Goal: Check status: Check status

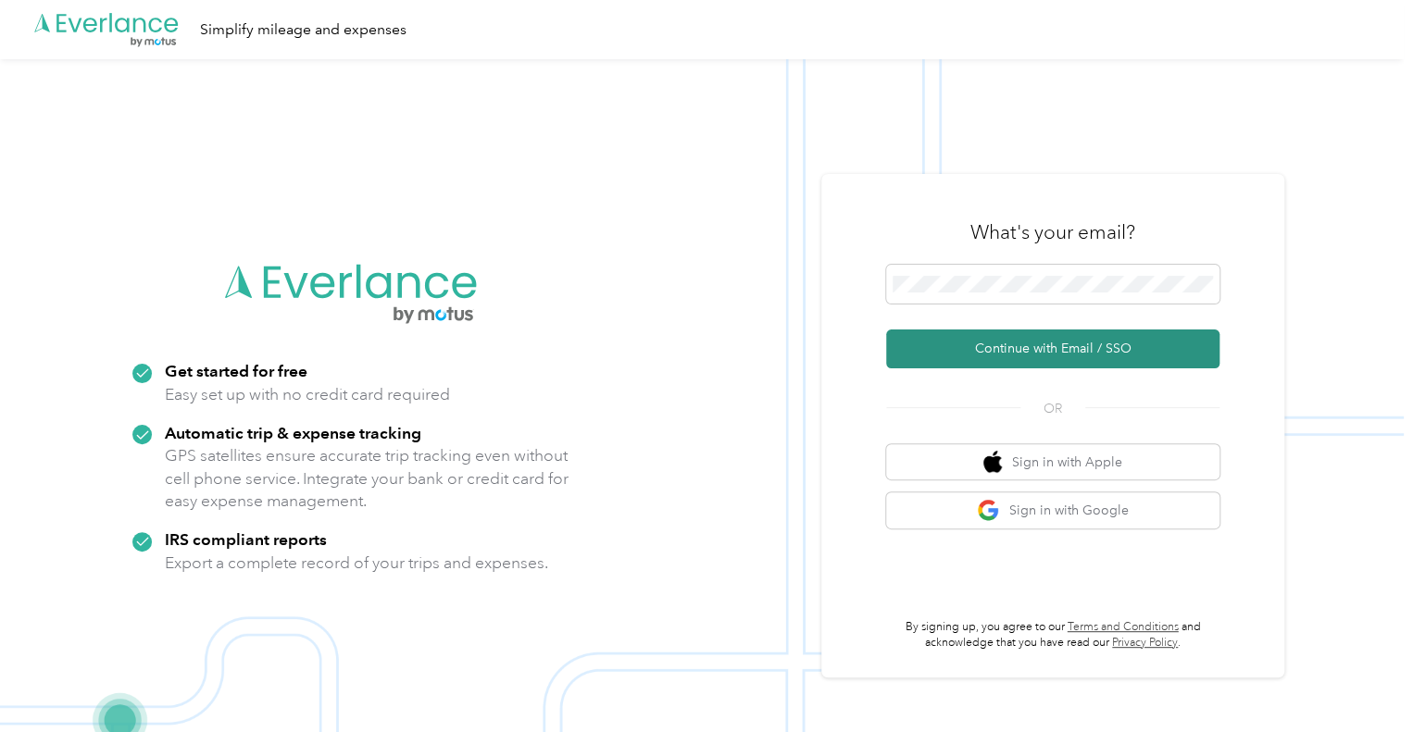
click at [970, 354] on button "Continue with Email / SSO" at bounding box center [1052, 349] width 333 height 39
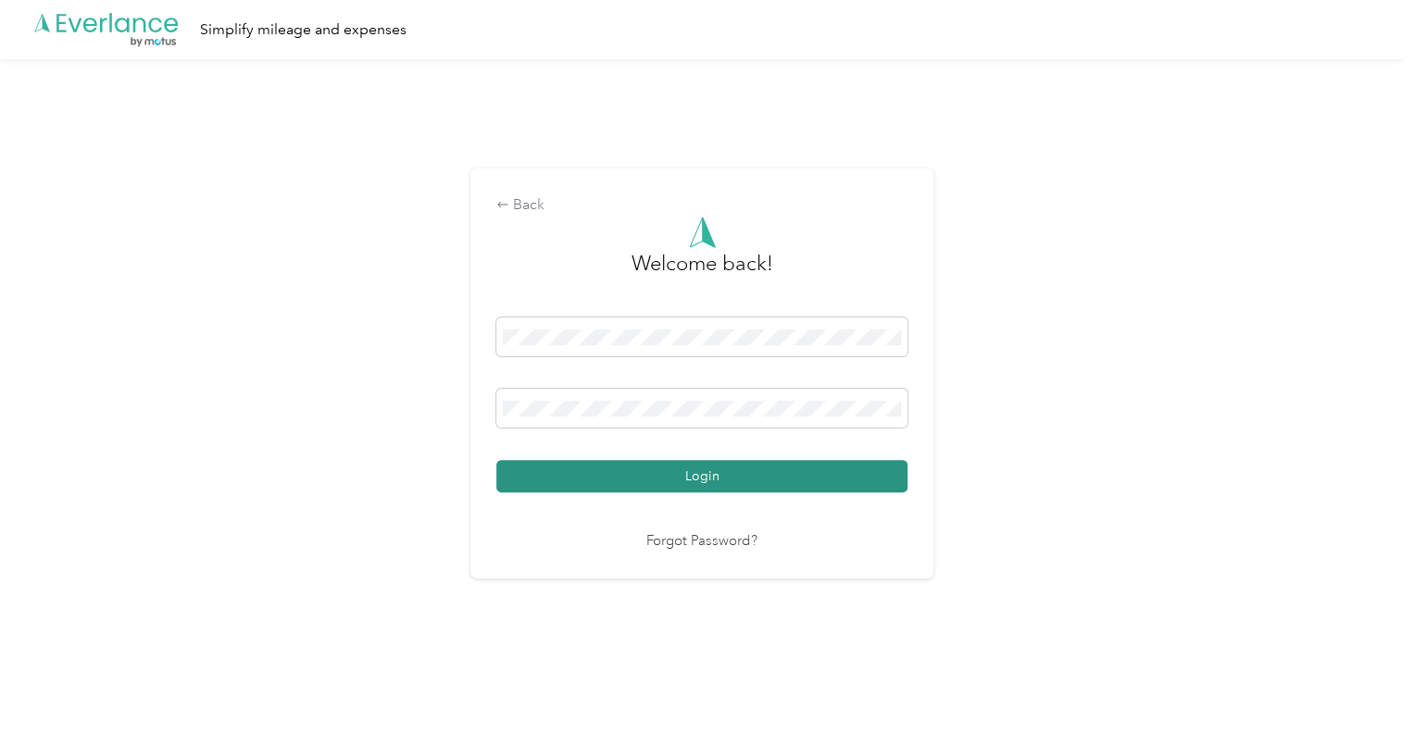
click at [729, 465] on button "Login" at bounding box center [701, 476] width 411 height 32
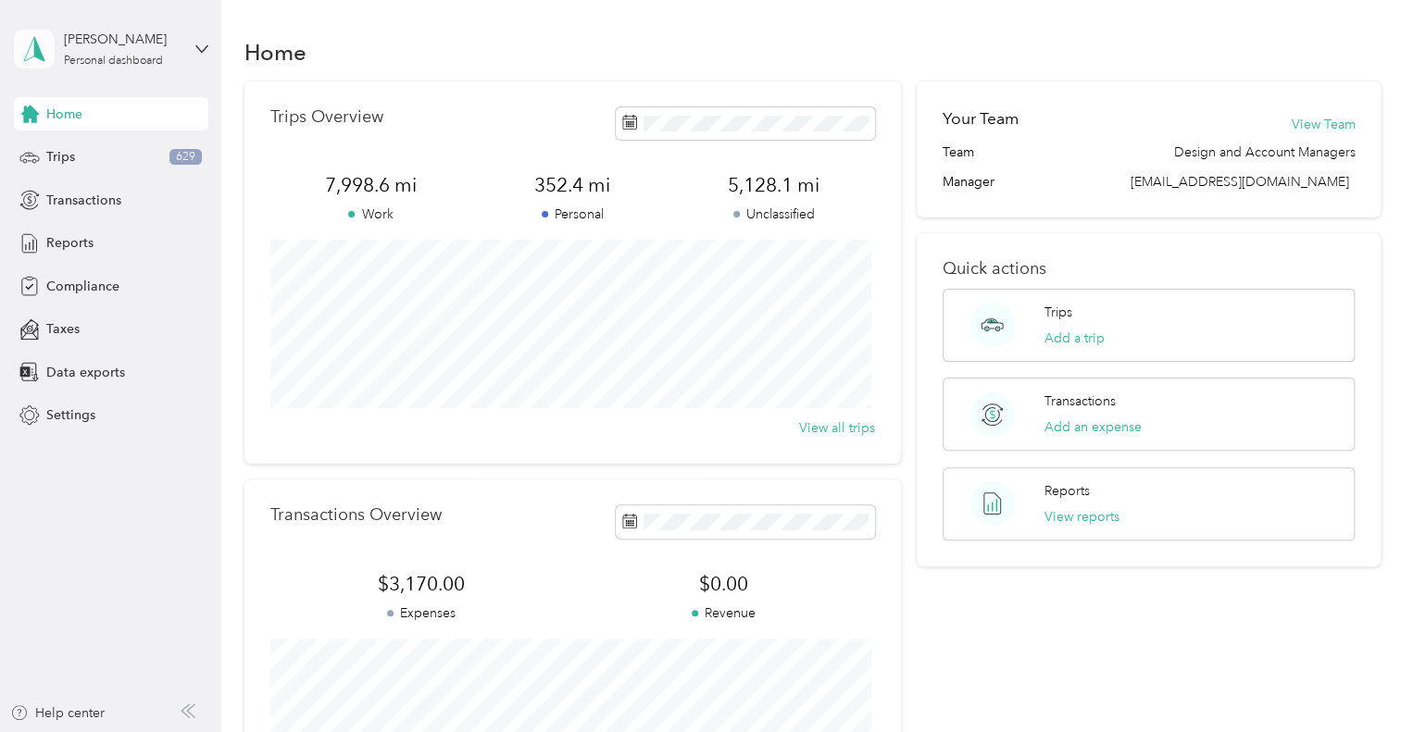
click at [50, 46] on span at bounding box center [34, 49] width 41 height 39
click at [152, 388] on div "Data exports" at bounding box center [111, 372] width 194 height 33
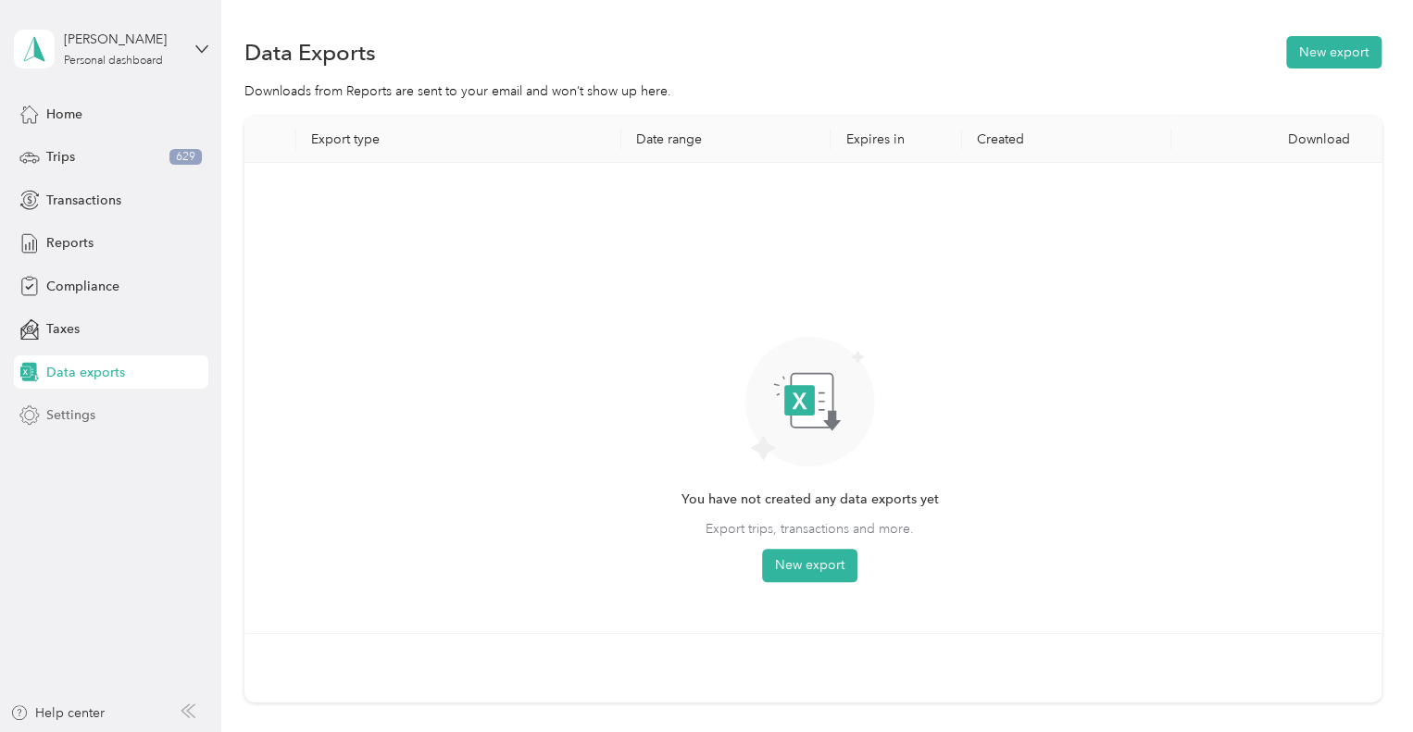
click at [95, 403] on div "Settings" at bounding box center [111, 415] width 194 height 33
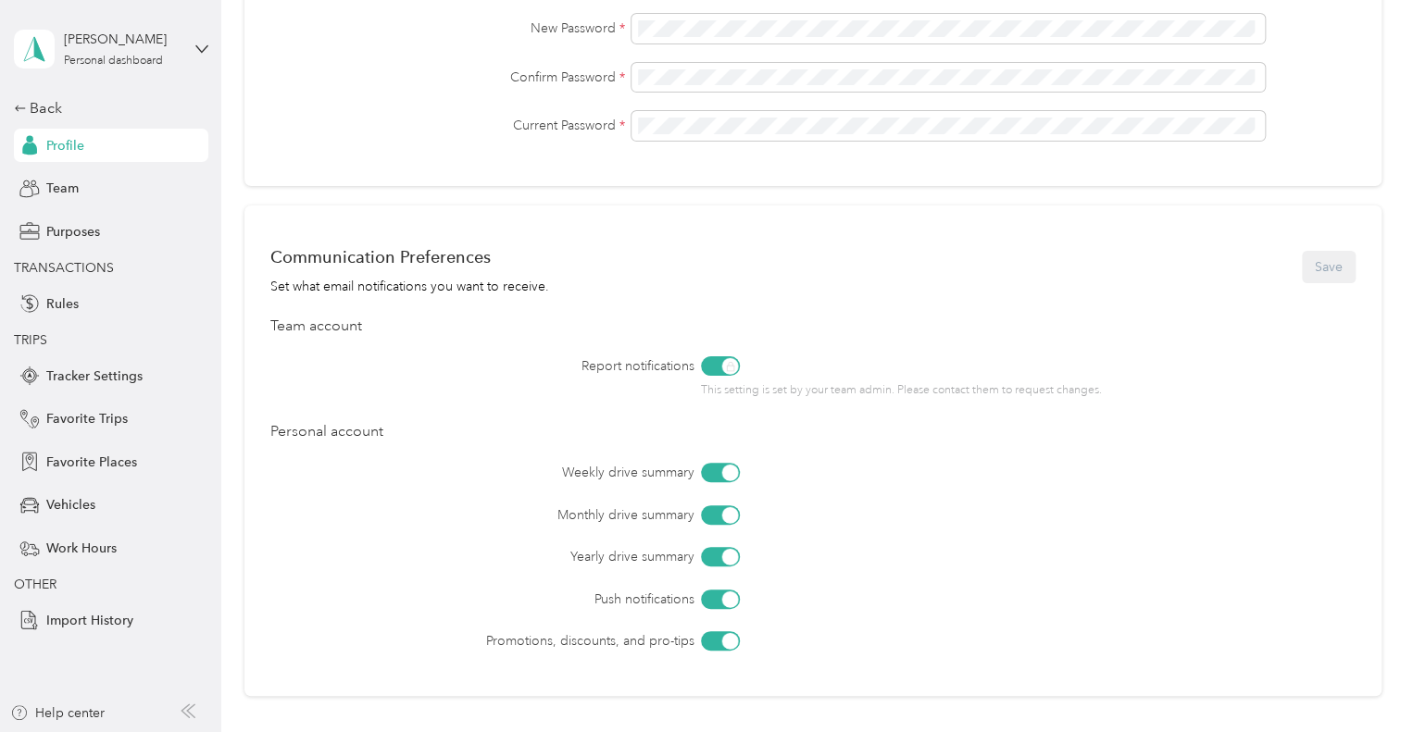
scroll to position [744, 0]
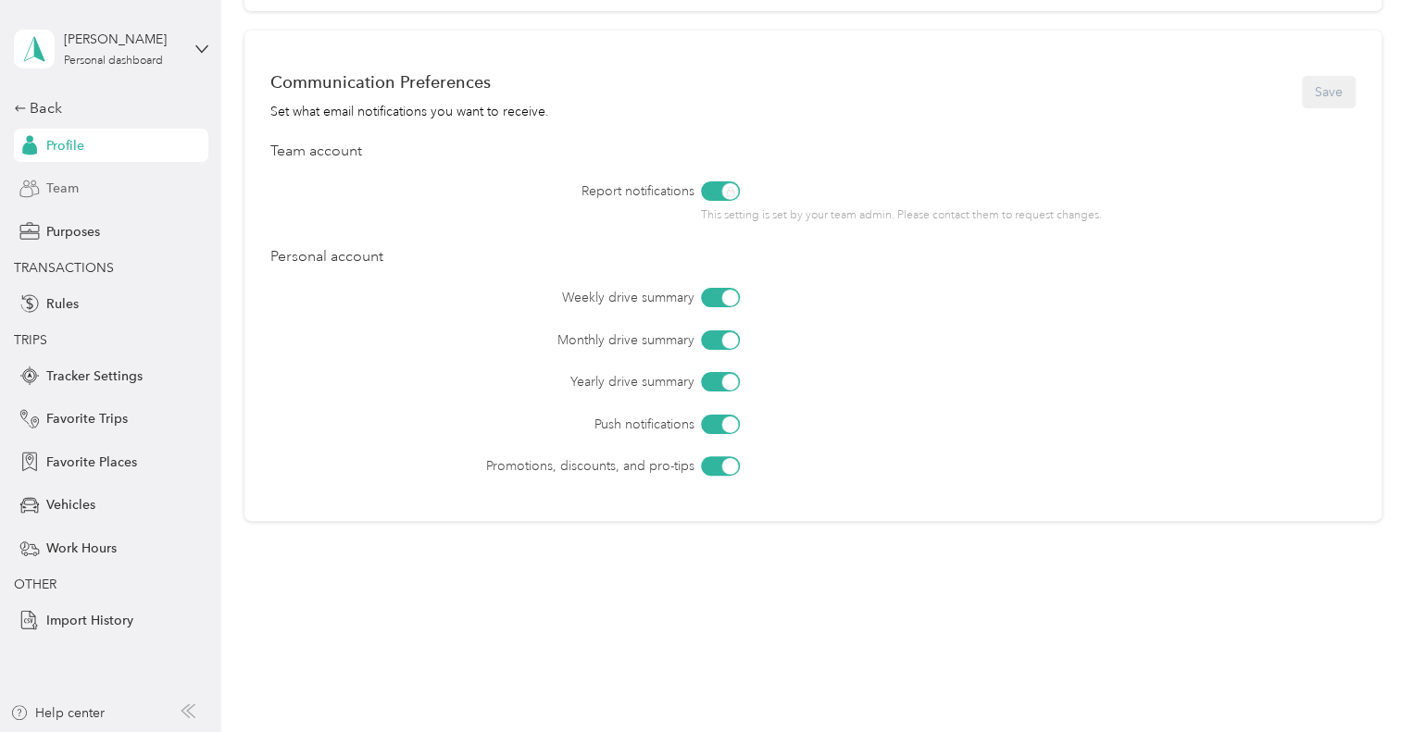
click at [109, 191] on div "Team" at bounding box center [111, 188] width 194 height 33
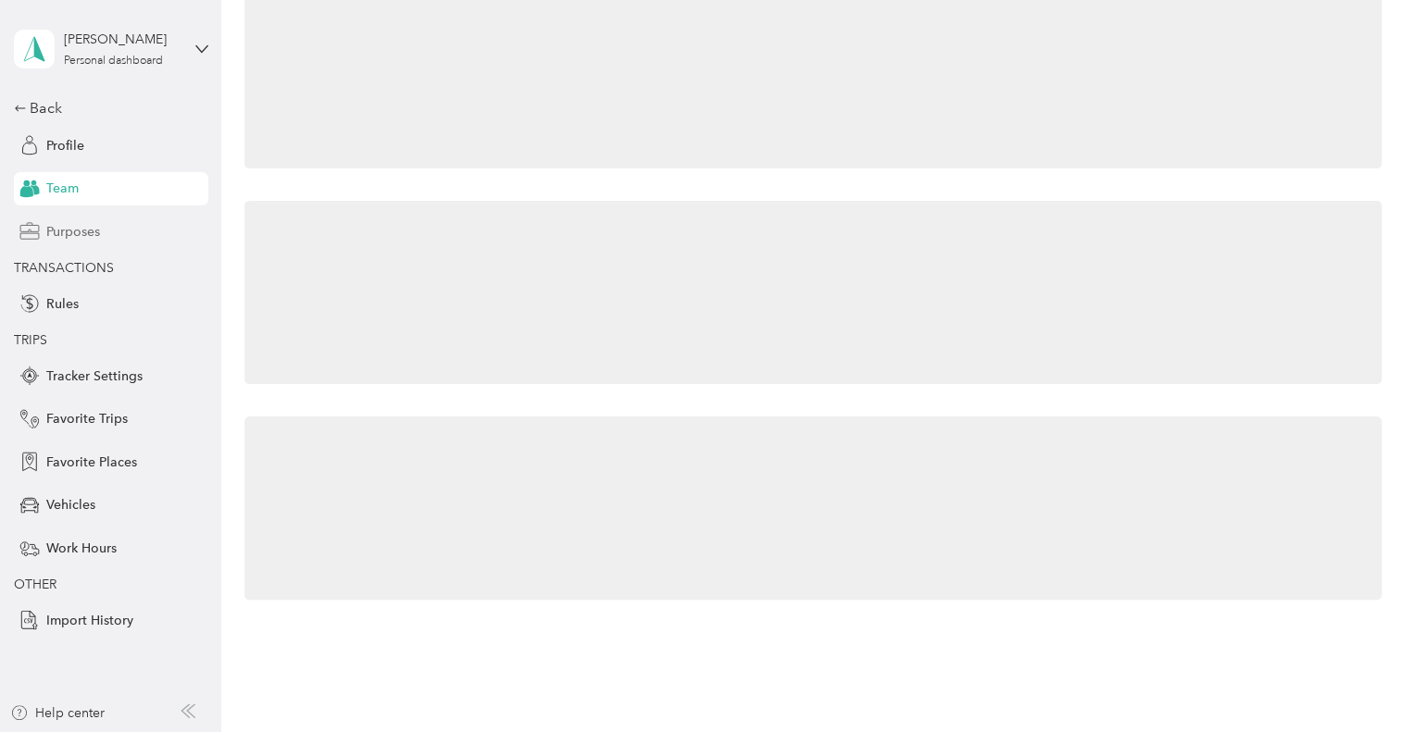
click at [103, 221] on div "Purposes" at bounding box center [111, 231] width 194 height 33
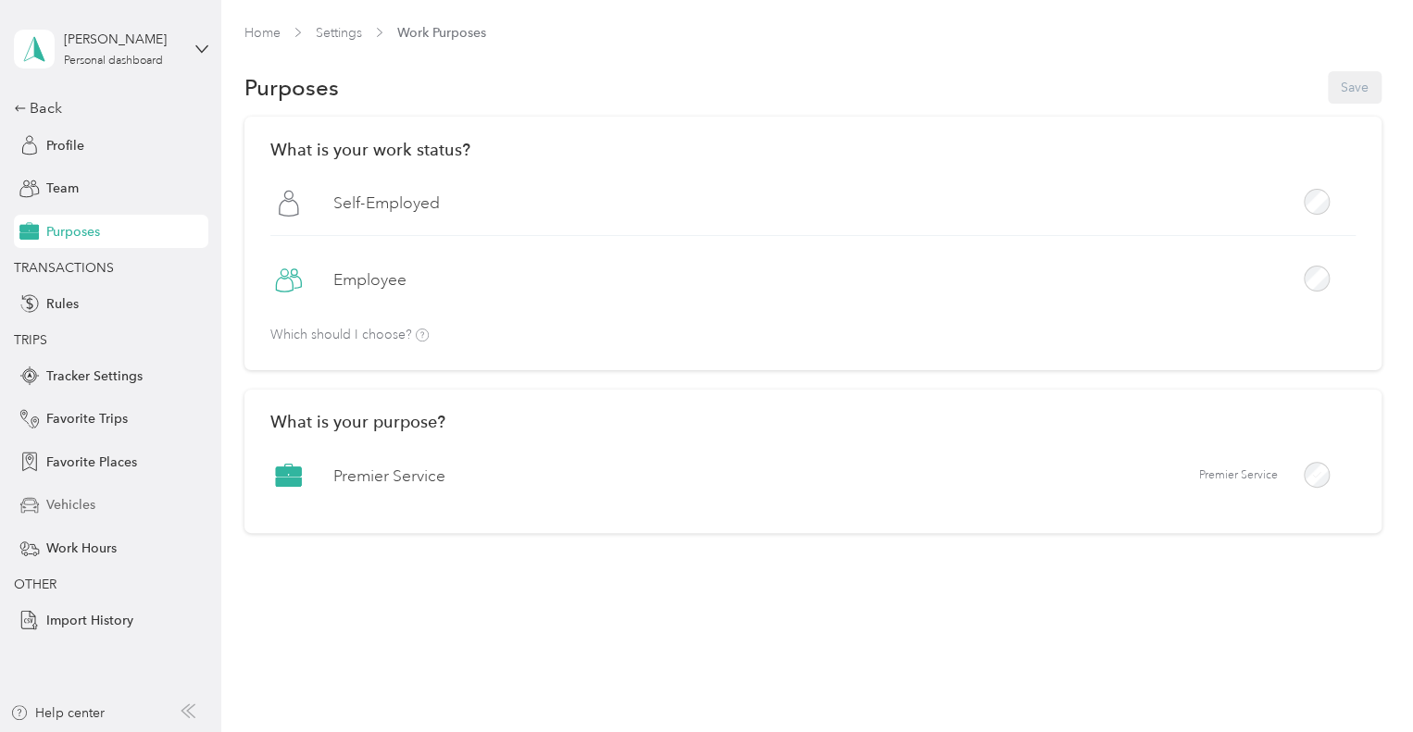
click at [84, 505] on span "Vehicles" at bounding box center [70, 504] width 49 height 19
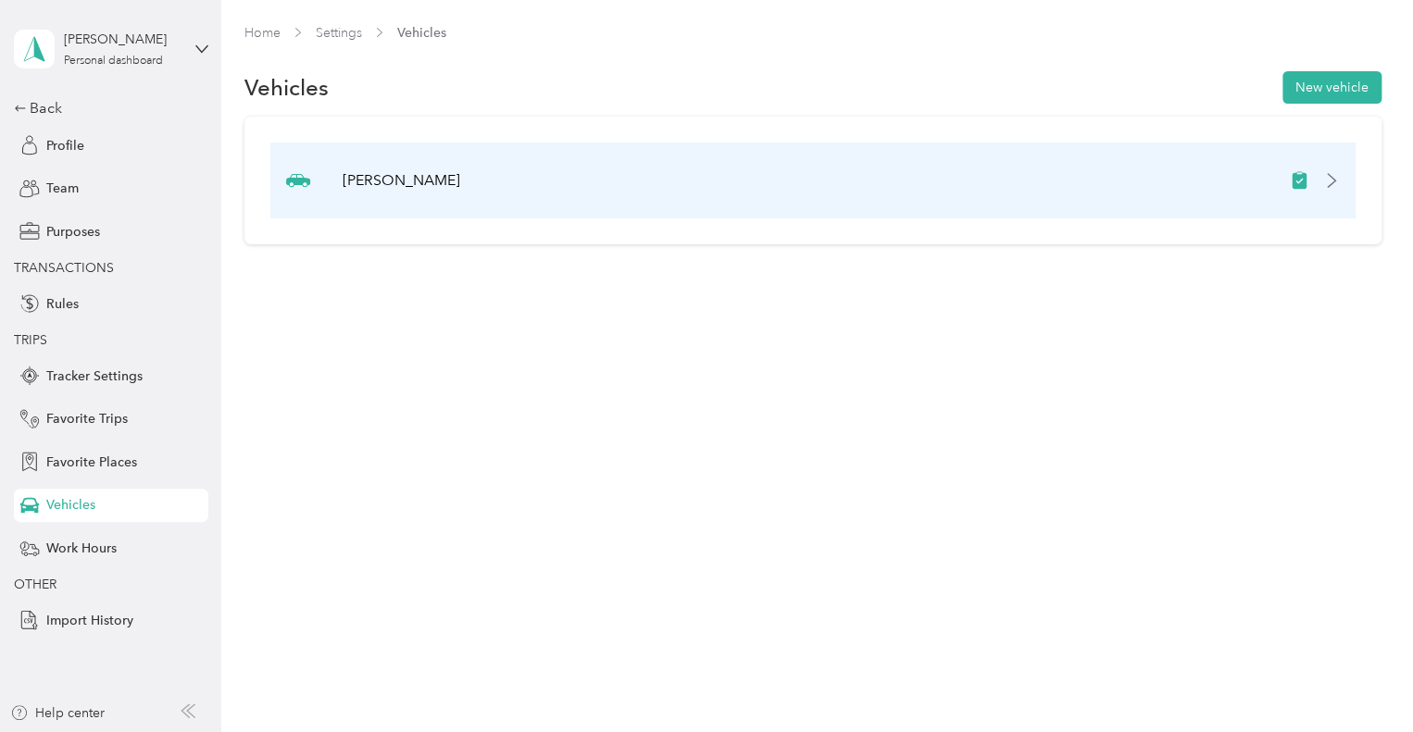
click at [687, 206] on div "[PERSON_NAME]" at bounding box center [812, 181] width 1085 height 76
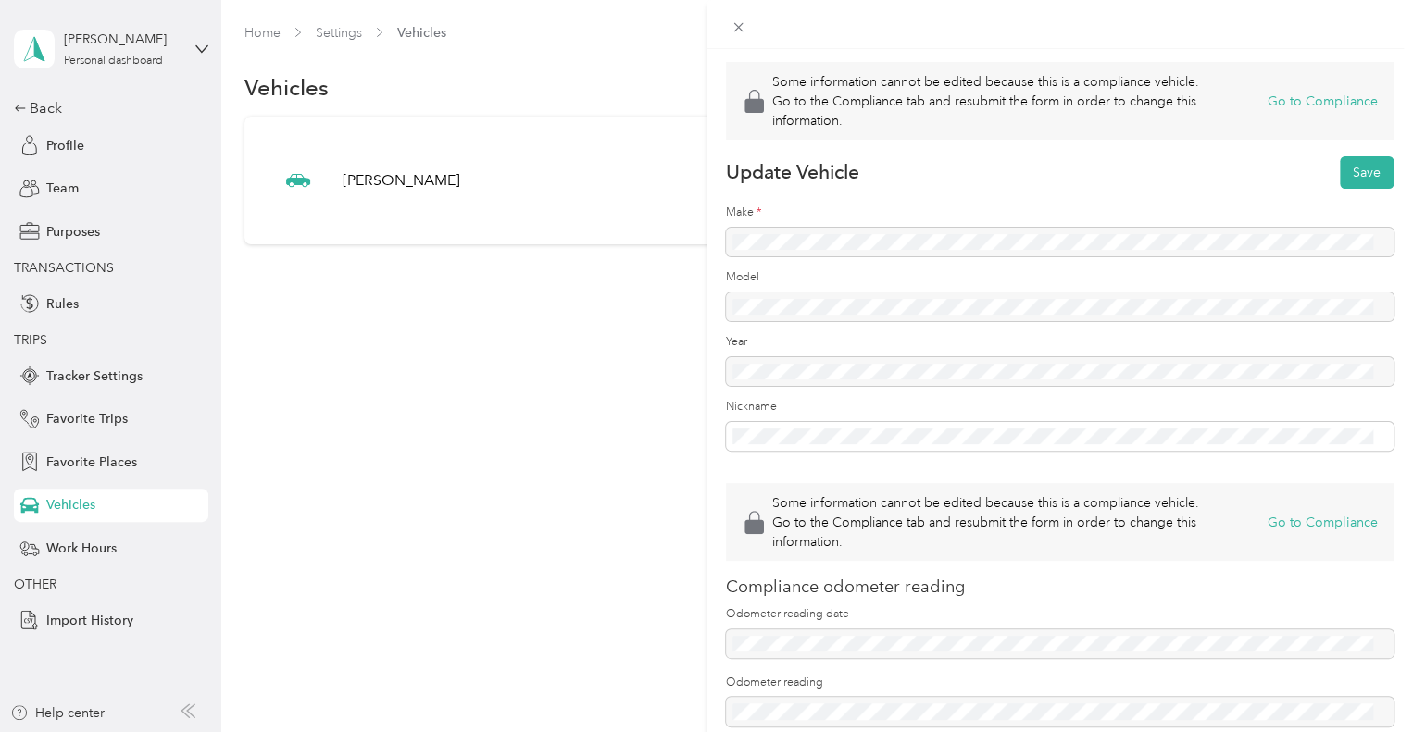
click at [615, 266] on div "Some information cannot be edited because this is a compliance vehicle. Go to t…" at bounding box center [706, 366] width 1413 height 732
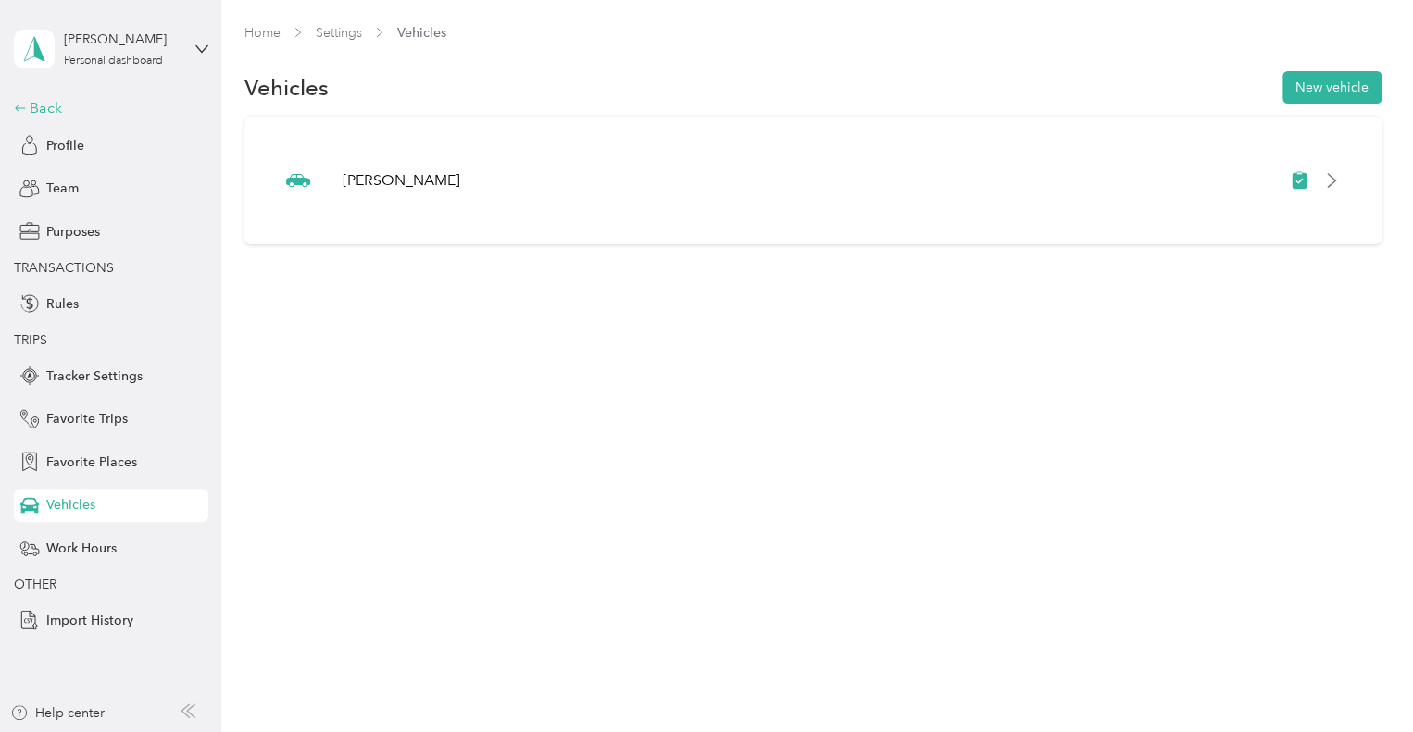
click at [38, 106] on div "Back" at bounding box center [106, 108] width 185 height 22
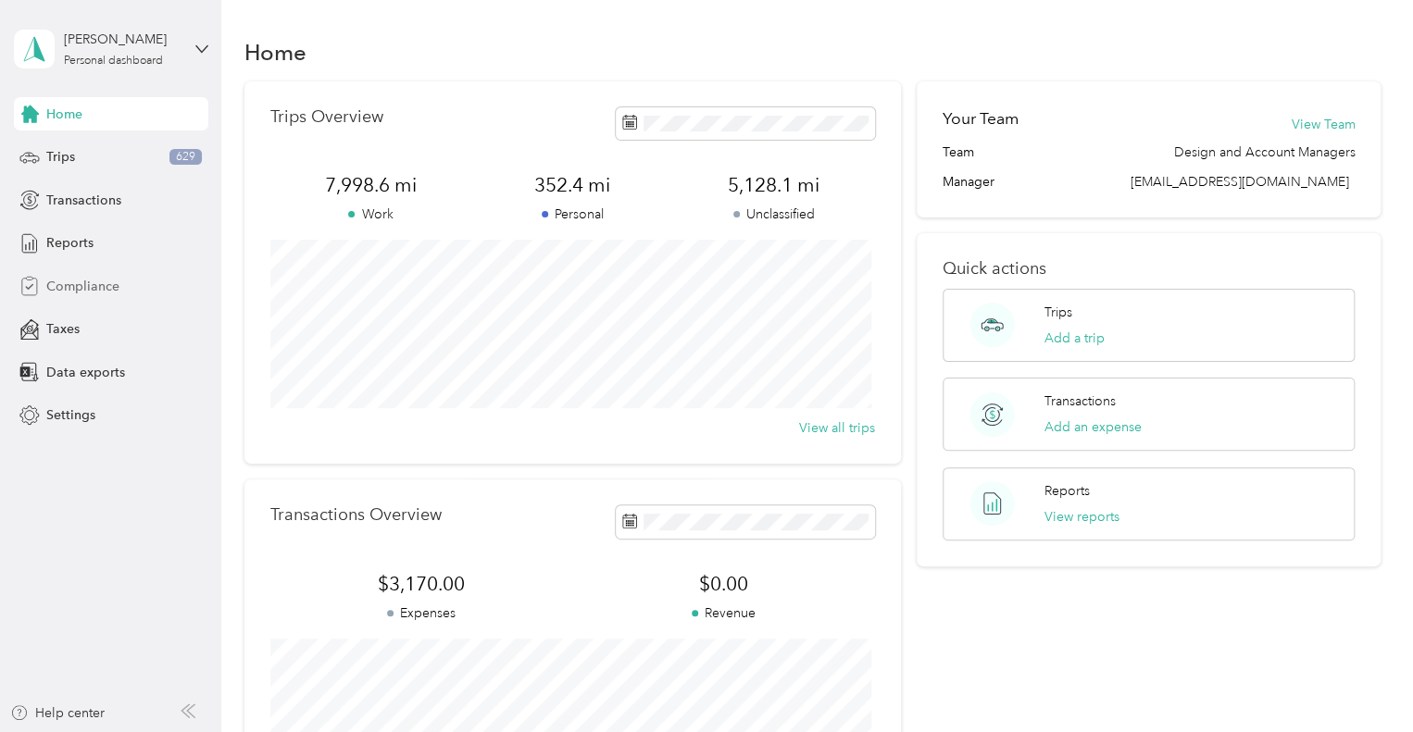
click at [120, 295] on div "Compliance" at bounding box center [111, 285] width 194 height 33
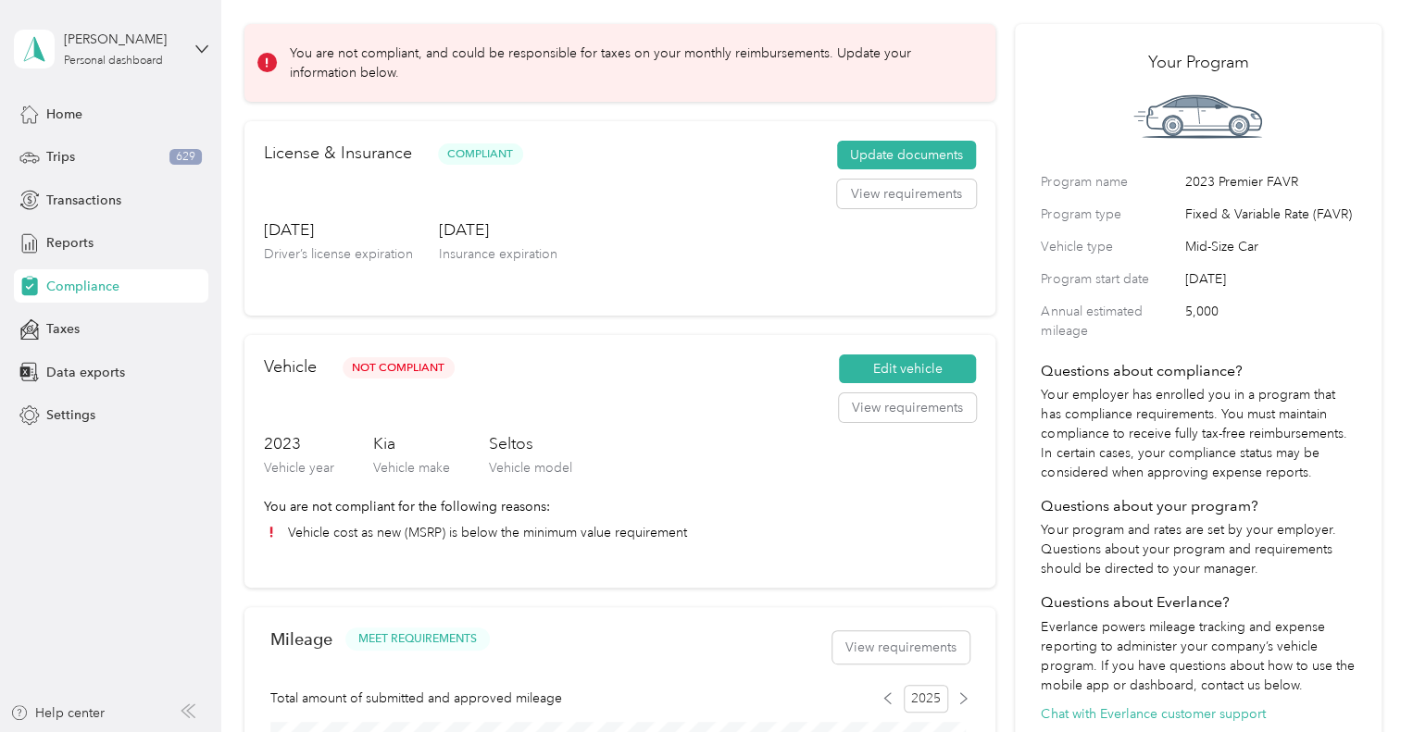
scroll to position [185, 0]
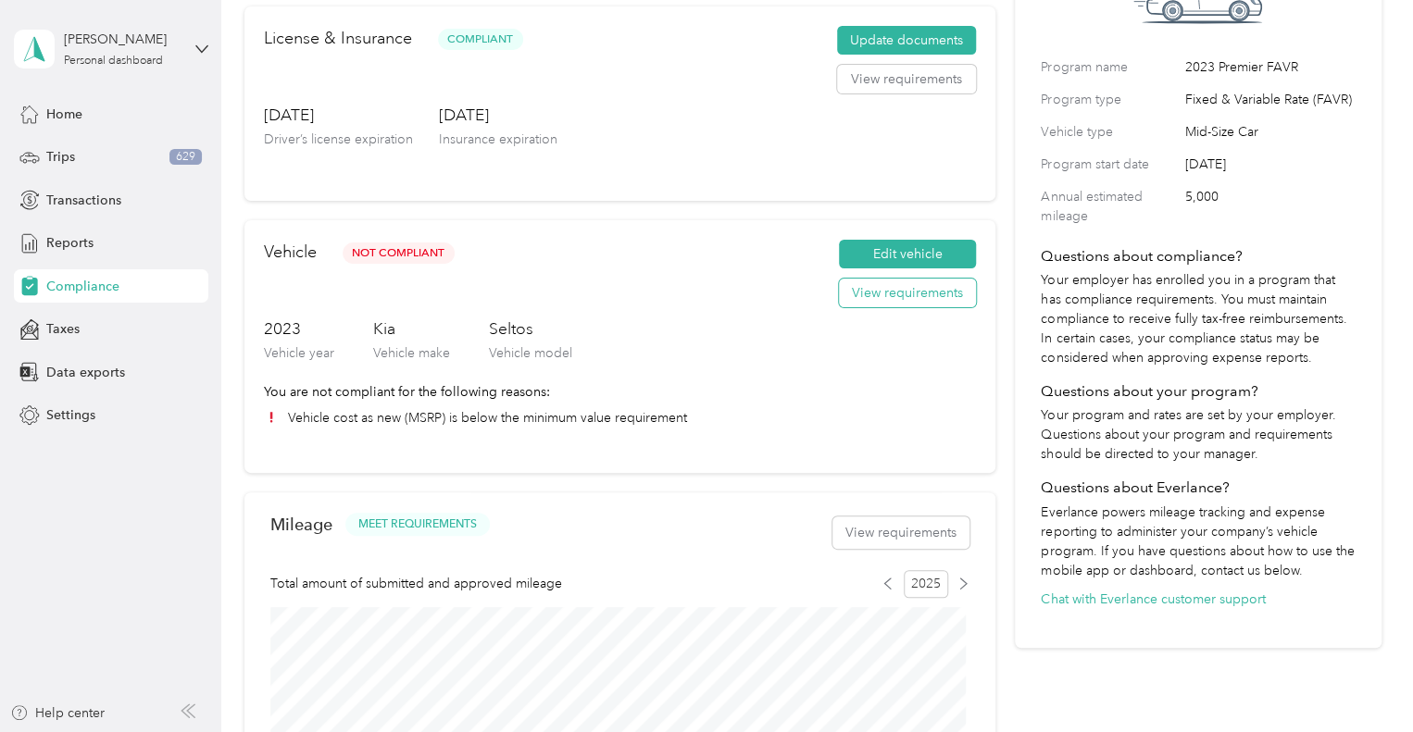
click at [940, 296] on button "View requirements" at bounding box center [907, 294] width 137 height 30
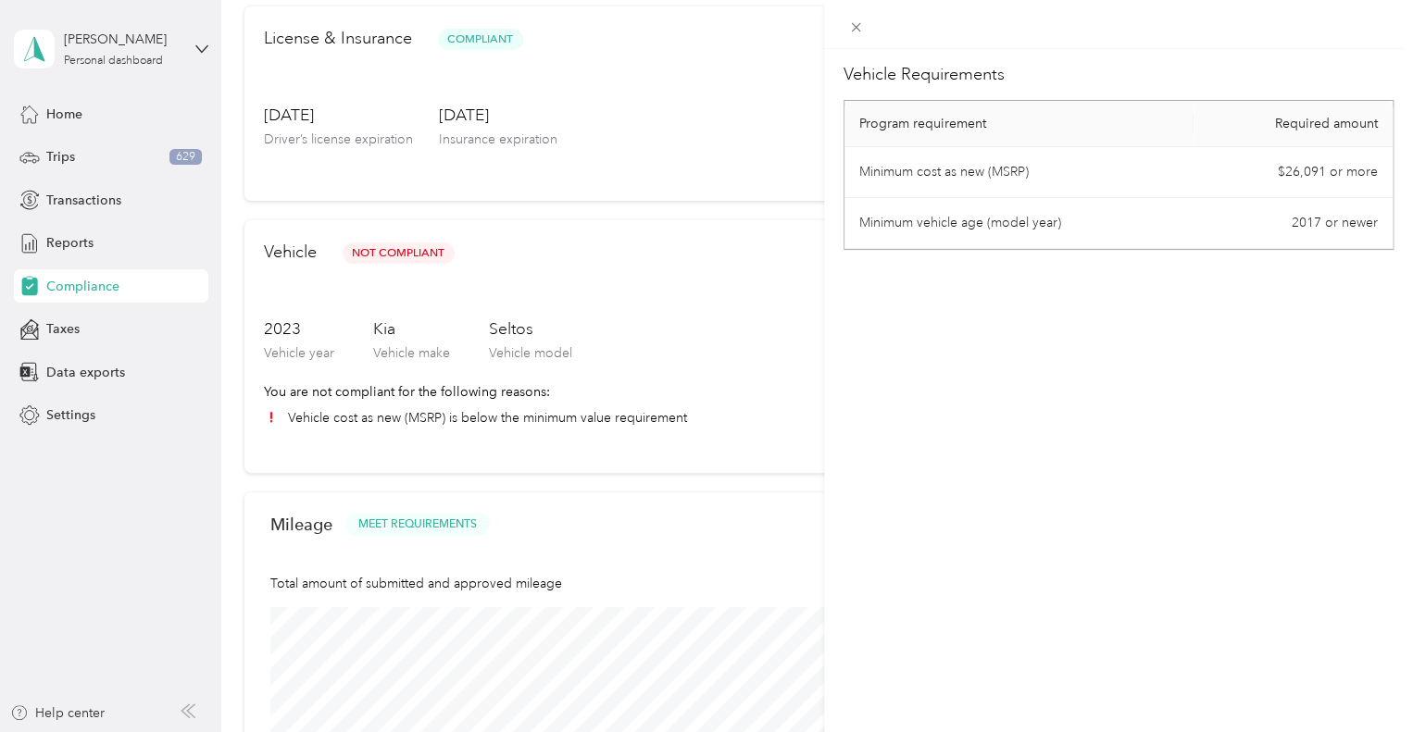
click at [656, 348] on div "Vehicle Requirements Program requirement Required amount Minimum cost as new (M…" at bounding box center [706, 366] width 1413 height 732
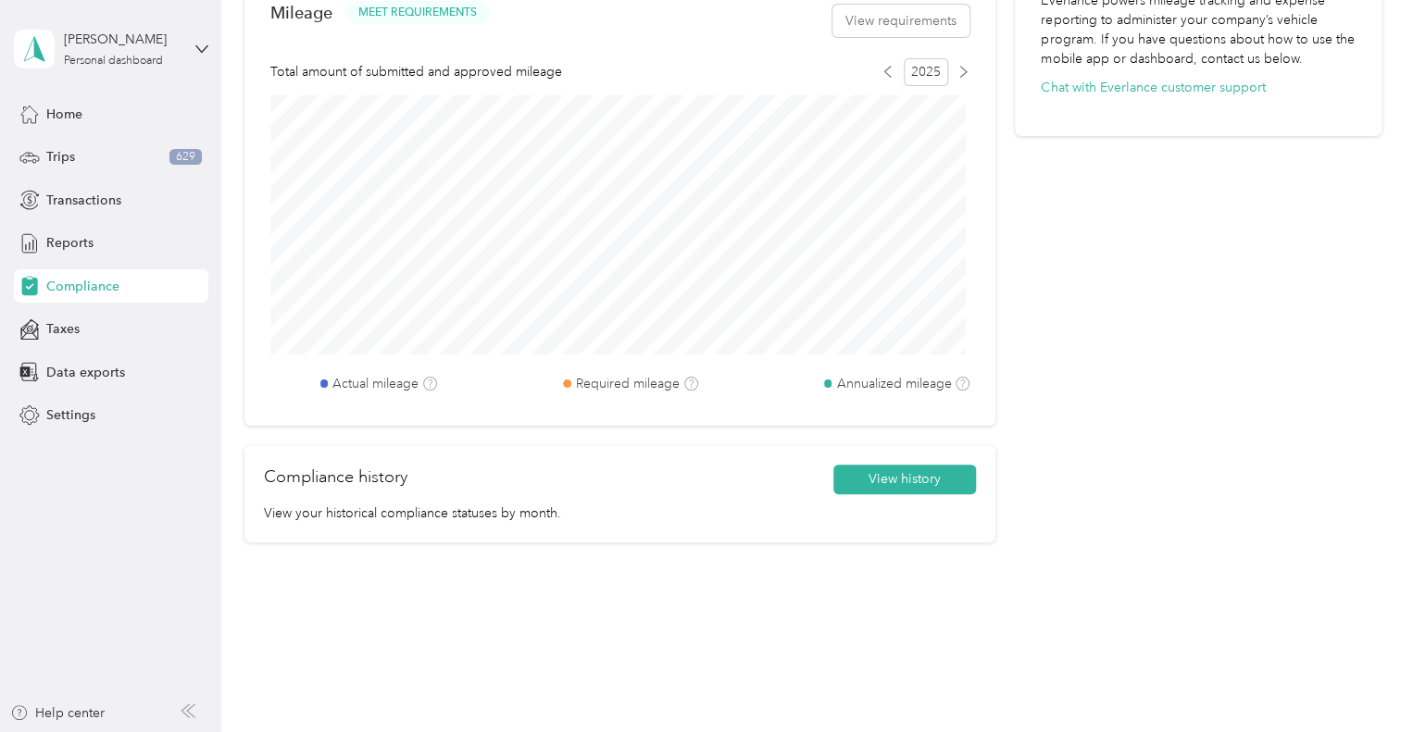
scroll to position [723, 0]
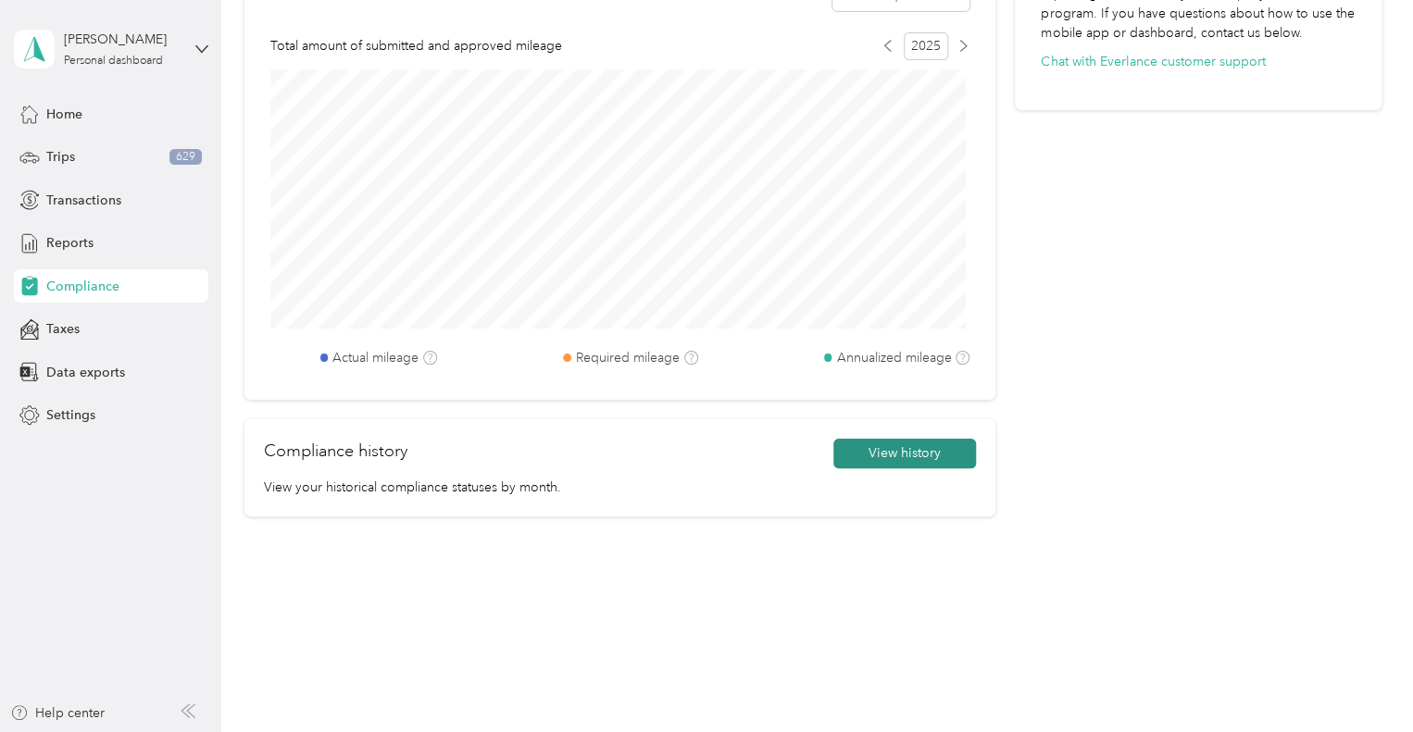
click at [919, 451] on button "View history" at bounding box center [904, 454] width 143 height 30
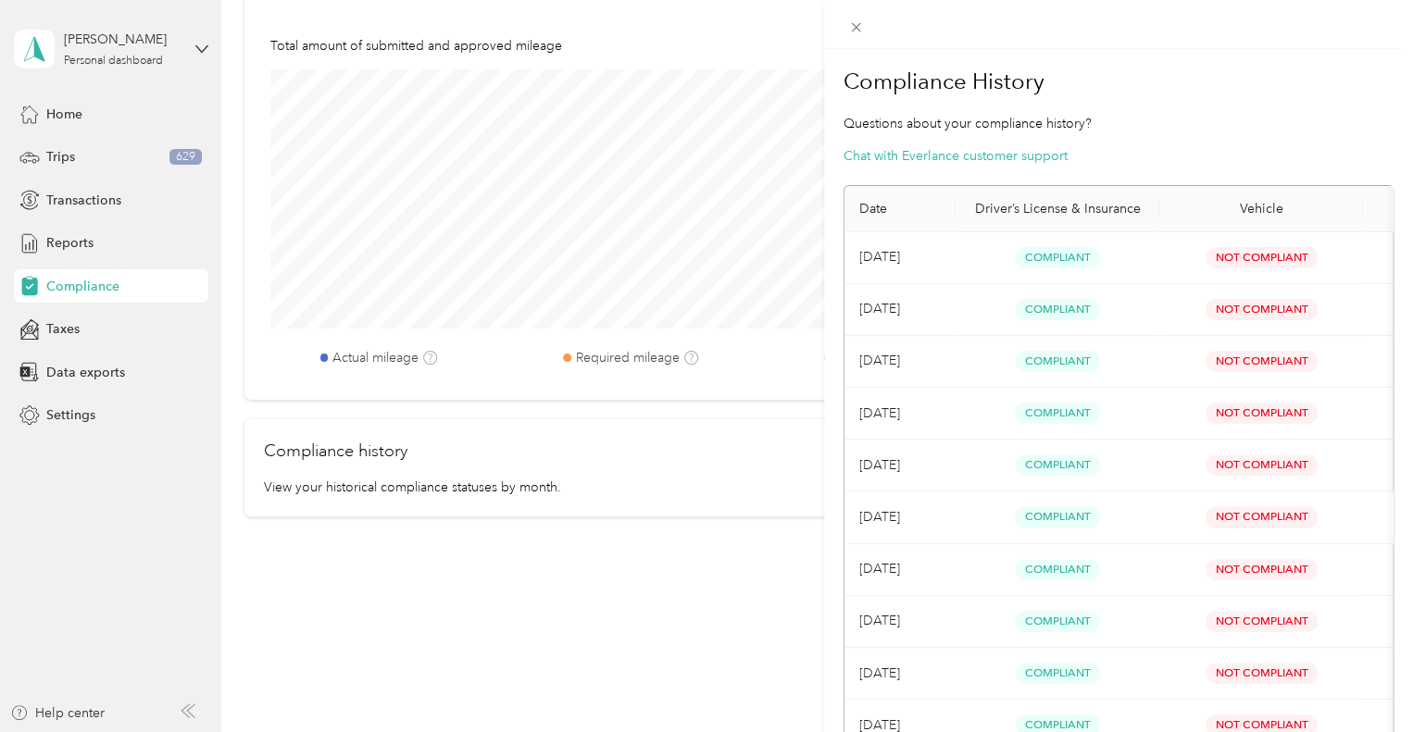
scroll to position [0, 0]
click at [719, 591] on div "Compliance History Questions about your compliance history? Chat with Everlance…" at bounding box center [706, 366] width 1413 height 732
